Goal: Register for event/course

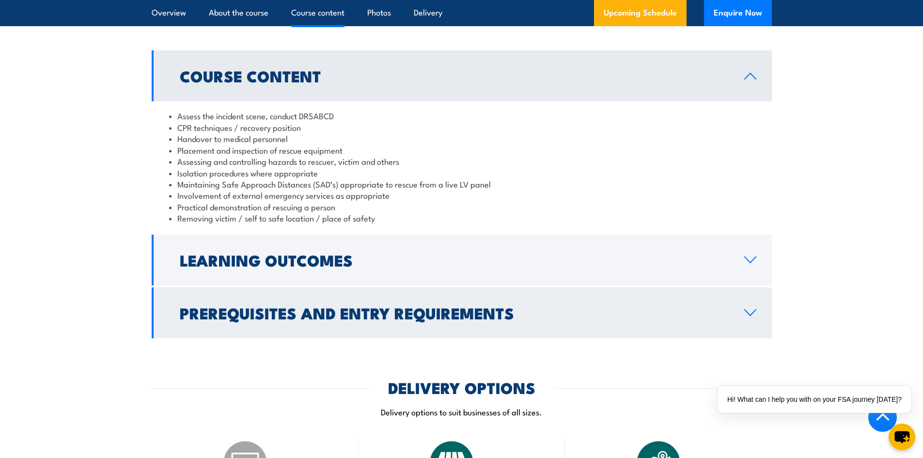
scroll to position [969, 0]
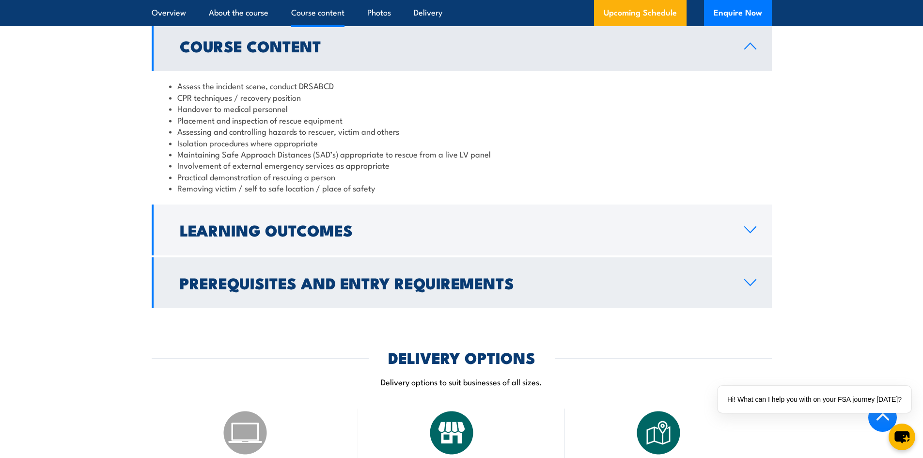
click at [286, 284] on link "Prerequisites and Entry Requirements" at bounding box center [462, 282] width 620 height 51
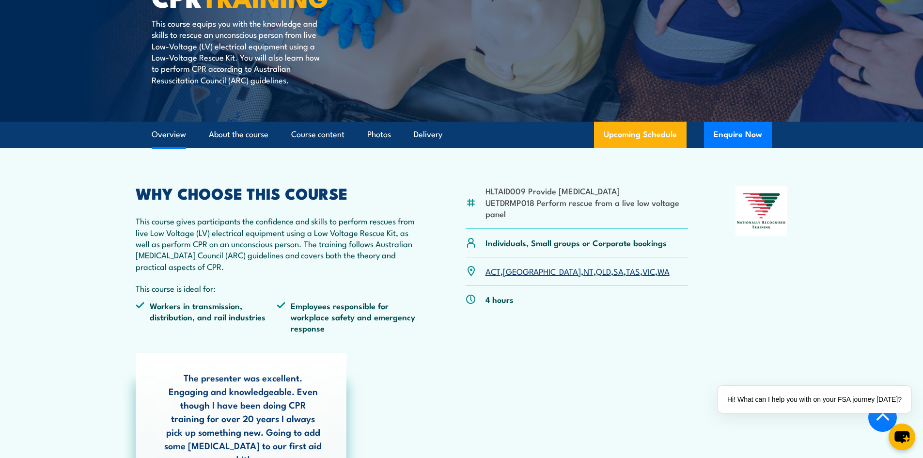
scroll to position [97, 0]
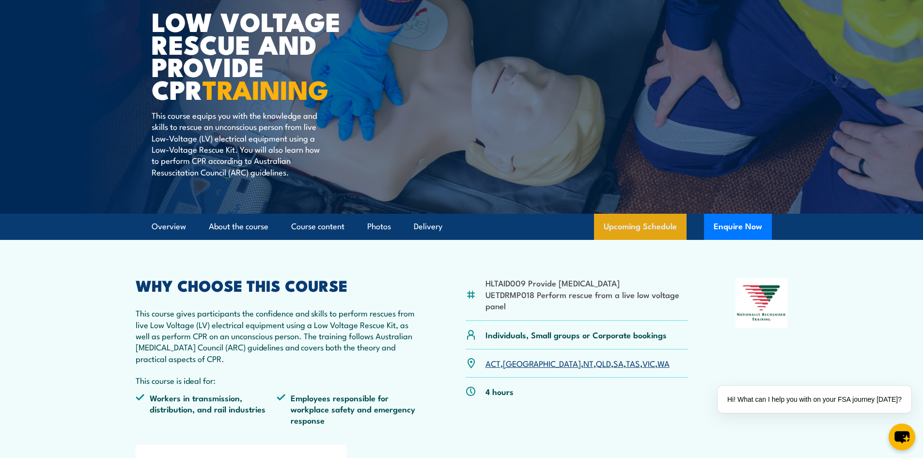
click at [639, 219] on link "Upcoming Schedule" at bounding box center [640, 227] width 93 height 26
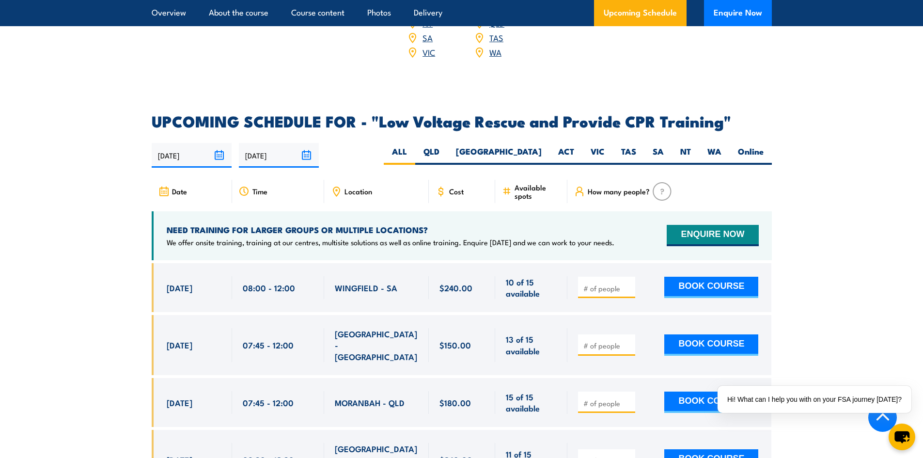
scroll to position [1591, 0]
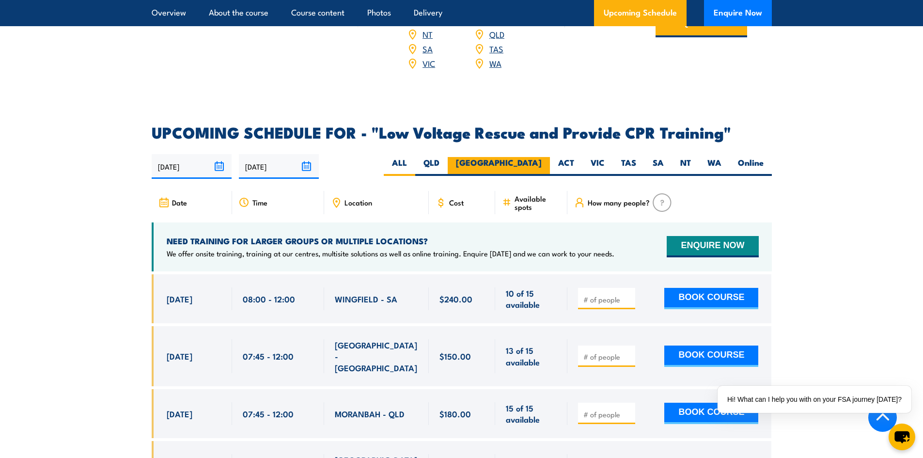
click at [539, 157] on label "[GEOGRAPHIC_DATA]" at bounding box center [499, 166] width 102 height 19
click at [542, 157] on input "[GEOGRAPHIC_DATA]" at bounding box center [545, 160] width 6 height 6
radio input "true"
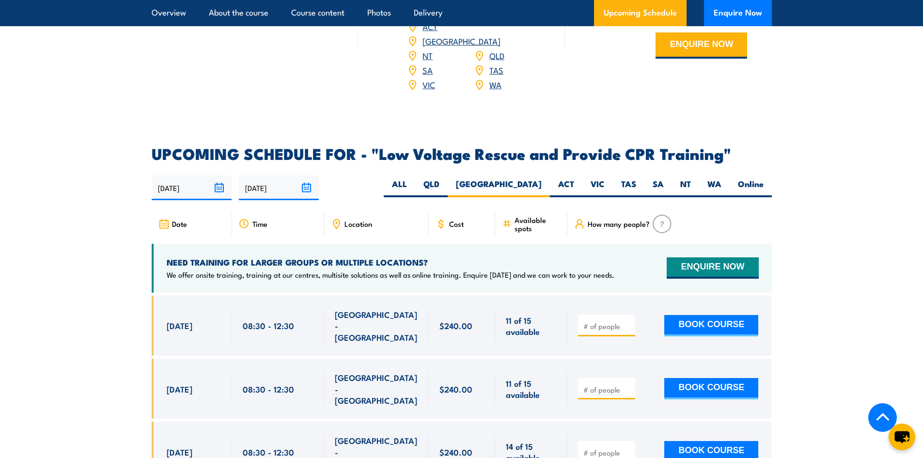
scroll to position [1534, 0]
